Goal: Task Accomplishment & Management: Manage account settings

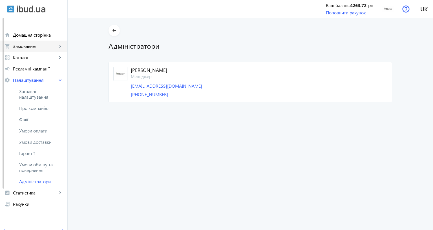
click at [34, 47] on span "Замовлення" at bounding box center [35, 46] width 44 height 6
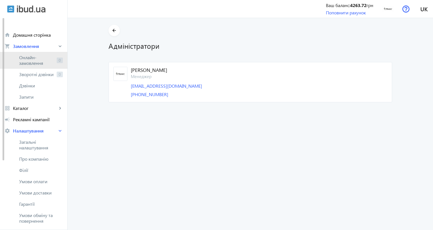
click at [41, 60] on span "Онлайн-замовлення" at bounding box center [36, 60] width 35 height 11
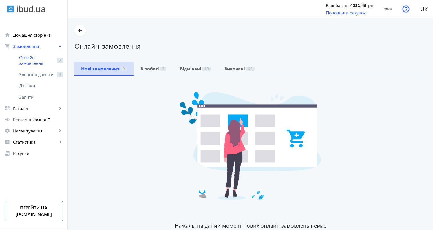
click at [107, 67] on b "Нові замовлення" at bounding box center [100, 69] width 38 height 5
click at [122, 100] on div "Нажаль, на даний момент нових онлайн замовлень немає" at bounding box center [250, 155] width 352 height 158
click at [160, 70] on span "2" at bounding box center [163, 69] width 6 height 4
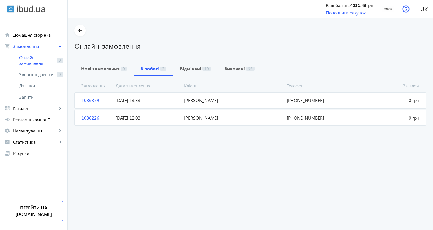
click at [169, 98] on span "[DATE] 13:33" at bounding box center [147, 100] width 68 height 6
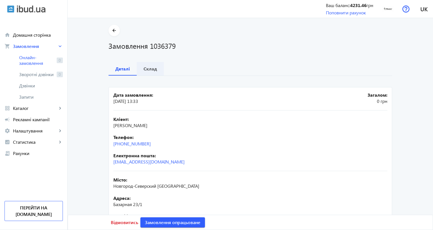
click at [157, 70] on b "Склад" at bounding box center [150, 69] width 14 height 5
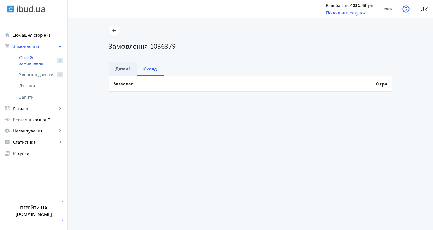
click at [130, 69] on b "Деталі" at bounding box center [122, 69] width 15 height 5
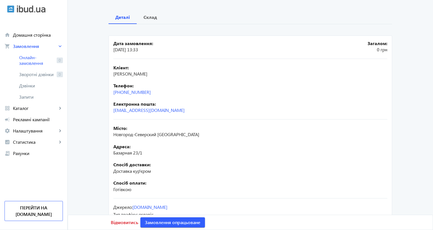
scroll to position [63, 0]
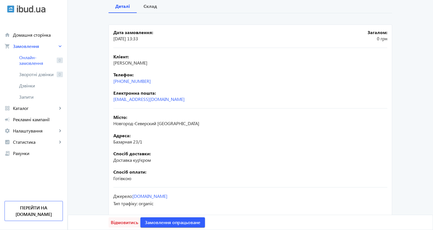
click at [138, 219] on span "Відмовитись" at bounding box center [124, 222] width 27 height 6
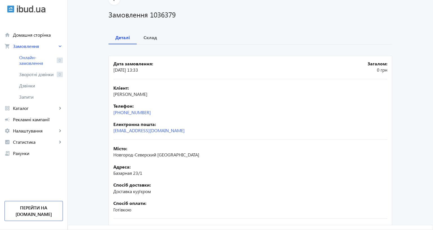
scroll to position [0, 0]
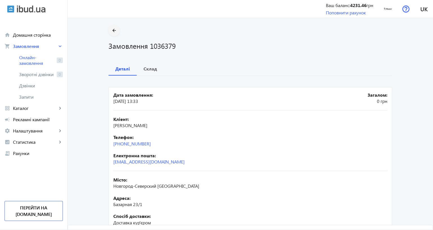
click at [118, 31] on mat-icon "arrow_back" at bounding box center [114, 30] width 7 height 7
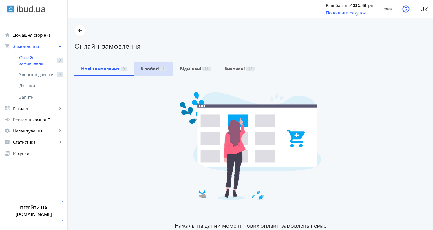
click at [150, 71] on b "В роботі" at bounding box center [149, 69] width 19 height 5
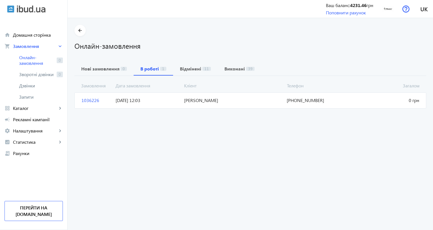
click at [81, 101] on span "1036226" at bounding box center [96, 100] width 34 height 6
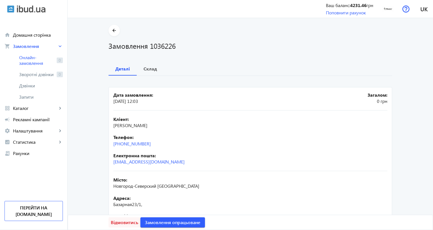
click at [138, 219] on span "Відмовитись" at bounding box center [124, 222] width 27 height 6
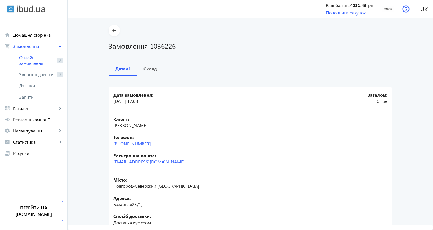
click at [98, 72] on main "arrow_back Замовлення 1036226 Деталі Склад Дата замовлення: [DATE] 12:03 Загало…" at bounding box center [250, 153] width 365 height 256
click at [118, 28] on mat-icon "arrow_back" at bounding box center [114, 30] width 7 height 7
